Goal: Navigation & Orientation: Find specific page/section

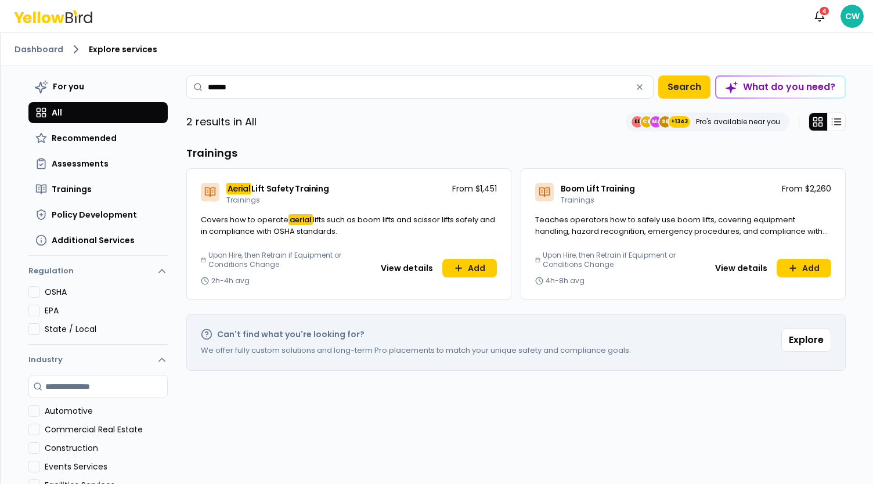
click at [44, 56] on div "Dashboard Explore services" at bounding box center [437, 49] width 872 height 33
click at [45, 49] on link "Dashboard" at bounding box center [39, 50] width 49 height 12
